Goal: Task Accomplishment & Management: Manage account settings

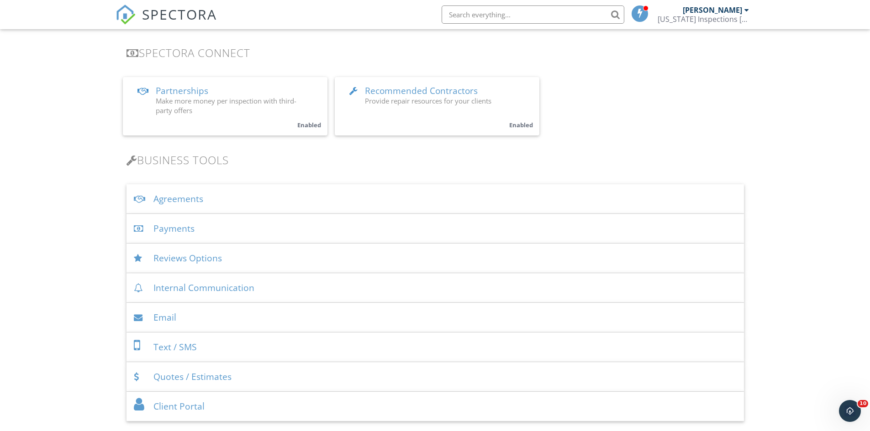
click at [405, 119] on link "Recommended Contractors Provide repair resources for your clients Enabled" at bounding box center [437, 106] width 205 height 58
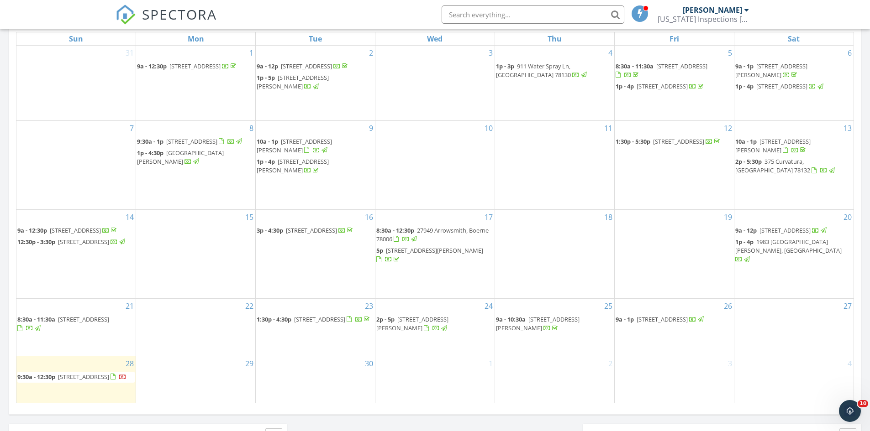
scroll to position [457, 0]
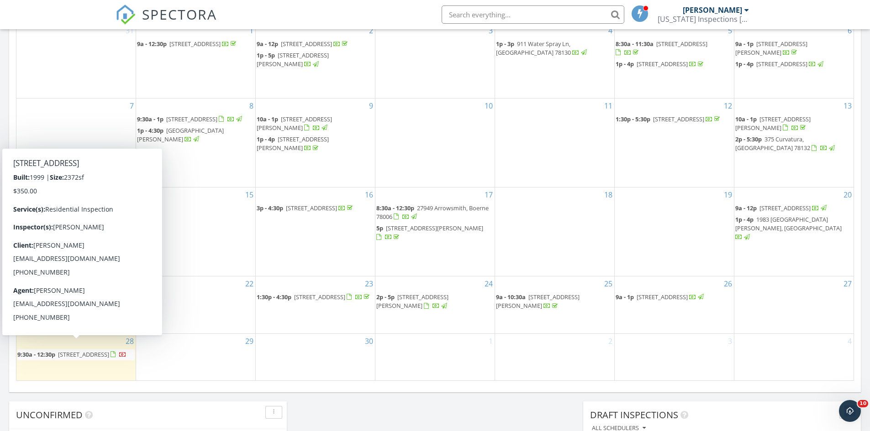
click at [80, 351] on span "10323 Mission Creek, Converse 78109" at bounding box center [83, 355] width 51 height 8
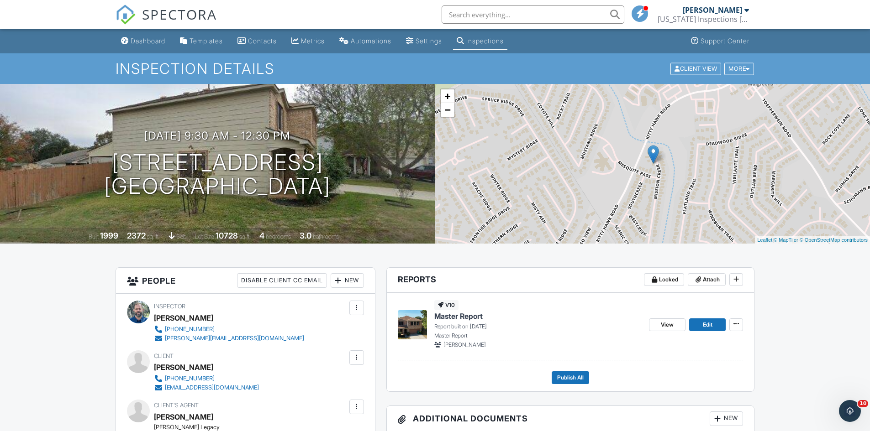
click at [464, 317] on span "Master Report" at bounding box center [458, 316] width 48 height 10
click at [568, 380] on span "Publish All" at bounding box center [570, 377] width 26 height 9
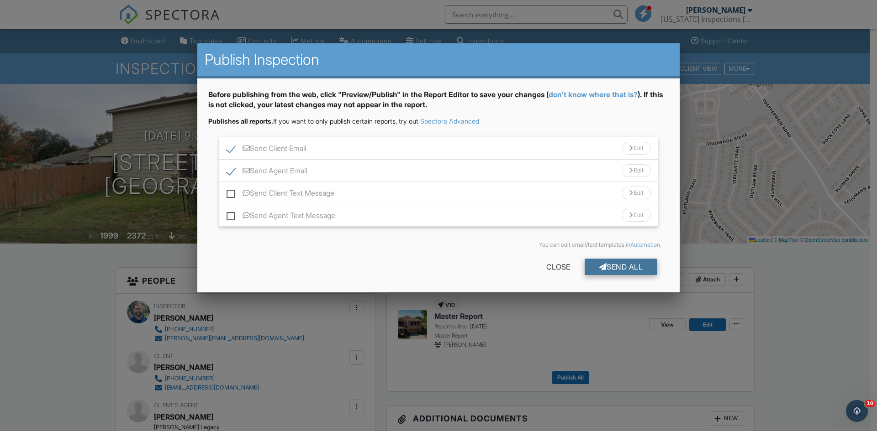
click at [602, 268] on div at bounding box center [603, 266] width 8 height 7
click at [560, 269] on div "Close" at bounding box center [557, 267] width 53 height 16
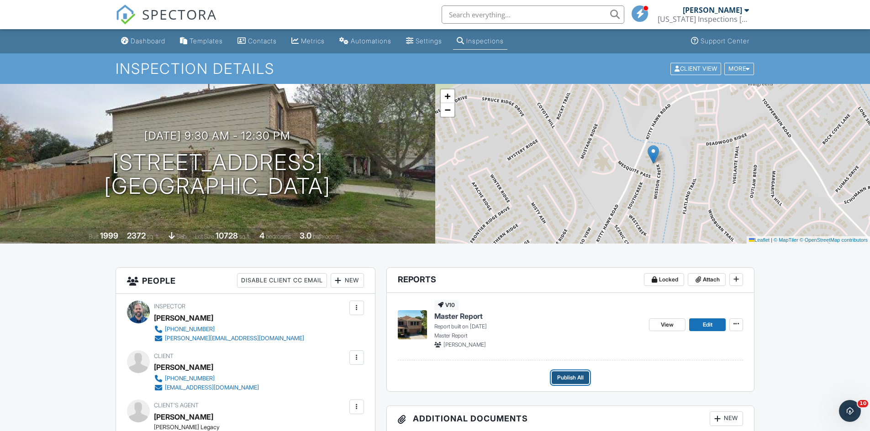
click at [573, 378] on span "Publish All" at bounding box center [570, 377] width 26 height 9
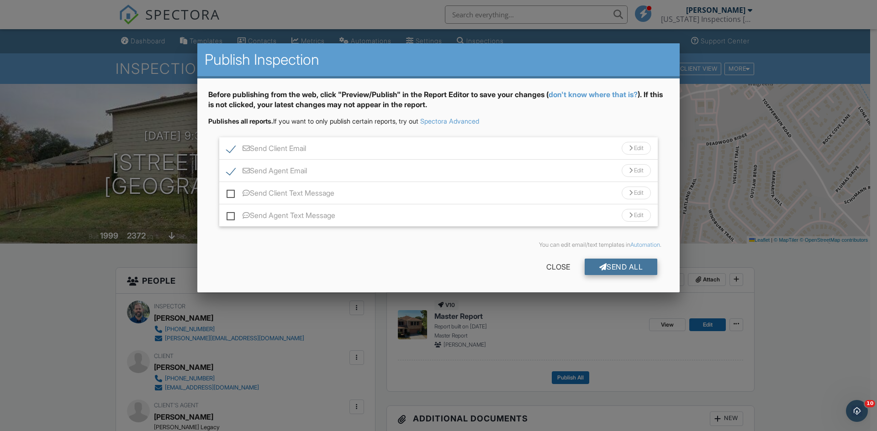
click at [614, 265] on div "Send All" at bounding box center [620, 267] width 73 height 16
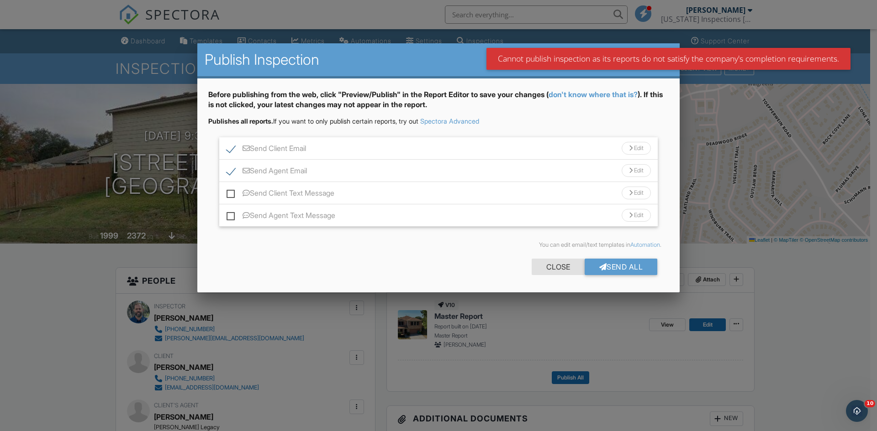
click at [549, 263] on div "Close" at bounding box center [557, 267] width 53 height 16
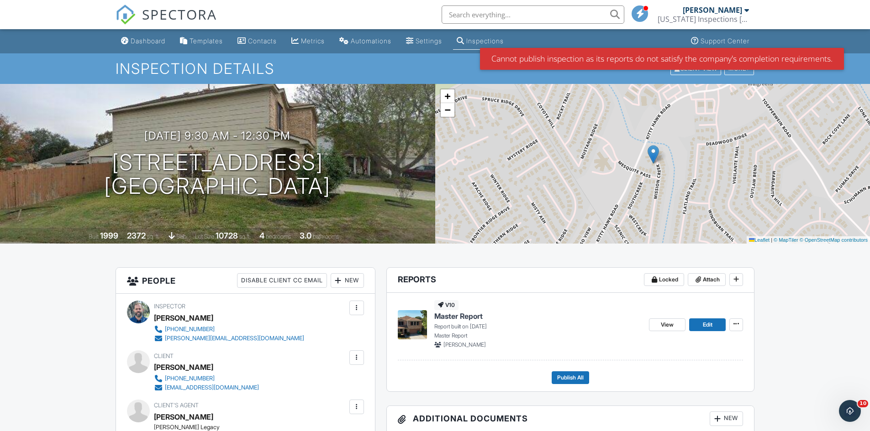
click at [474, 315] on span "Master Report" at bounding box center [458, 316] width 48 height 10
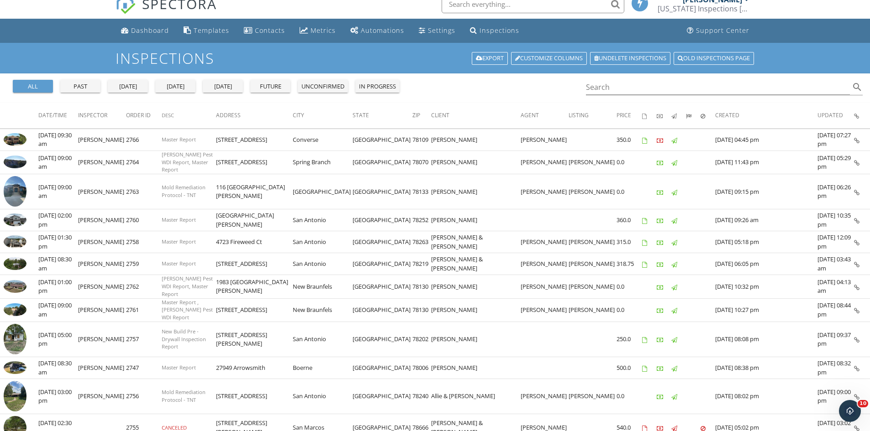
scroll to position [46, 0]
